Goal: Information Seeking & Learning: Learn about a topic

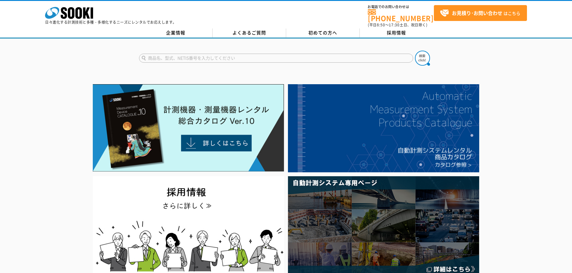
click at [207, 54] on input "text" at bounding box center [276, 58] width 274 height 9
type input "校正証明書"
click at [415, 51] on button at bounding box center [422, 58] width 15 height 15
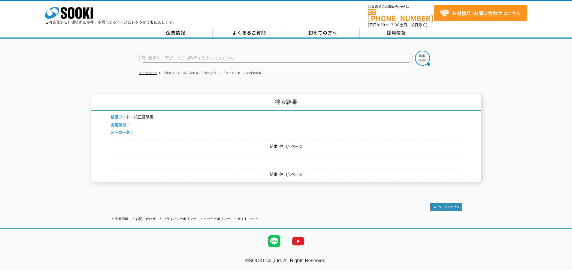
click at [336, 56] on input "text" at bounding box center [276, 58] width 274 height 9
type input "QL"
click at [415, 51] on button at bounding box center [422, 58] width 15 height 15
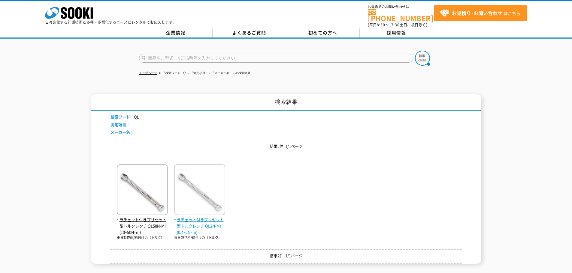
click at [187, 224] on span "ラチェット付きプリセット型トルクレンチ QL2N-MH(0.4~2N･m)" at bounding box center [199, 226] width 51 height 19
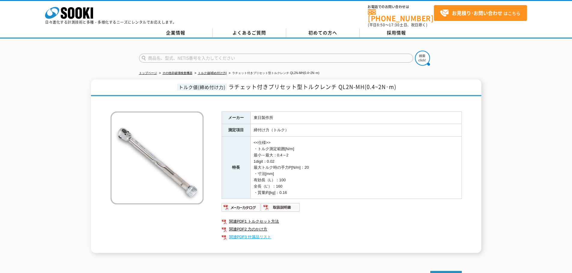
click at [254, 235] on link "関連PDF3 付属品リスト" at bounding box center [341, 237] width 240 height 8
click at [256, 205] on img at bounding box center [240, 208] width 39 height 10
click at [397, 138] on td "<<仕様>> ・トルク測定範囲[N/m] 最小～最大：0.4～2 1digit：0.02 最大トルク時の手力P[N/m]：20 ・寸法[mm] 有効長（L）：…" at bounding box center [355, 168] width 211 height 62
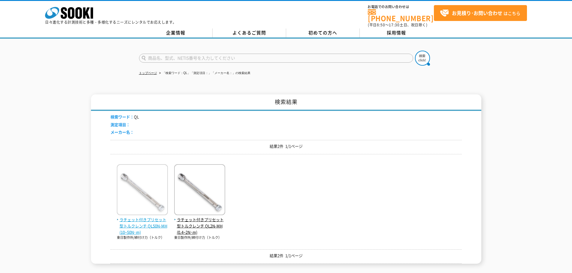
click at [141, 226] on span "ラチェット付きプリセット型トルクレンチ QL50N-MH(10~50N･m)" at bounding box center [142, 226] width 51 height 19
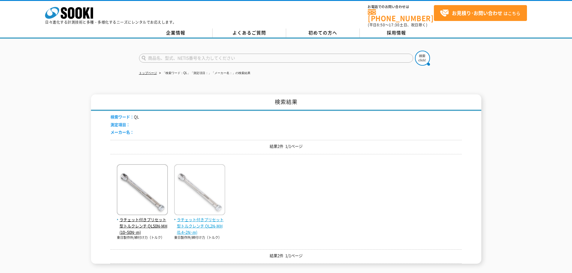
click at [190, 197] on img at bounding box center [199, 190] width 51 height 53
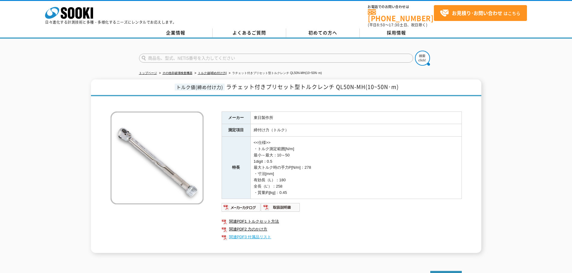
click at [251, 234] on link "関連PDF3 付属品リスト" at bounding box center [341, 237] width 240 height 8
click at [254, 233] on link "関連PDF3 付属品リスト" at bounding box center [341, 237] width 240 height 8
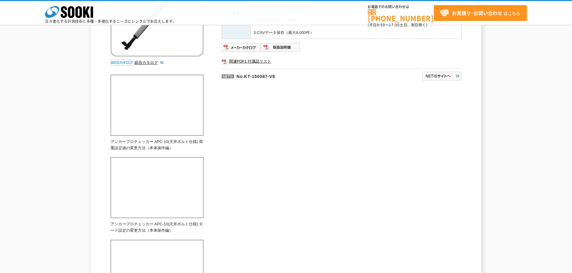
scroll to position [90, 0]
